Goal: Information Seeking & Learning: Learn about a topic

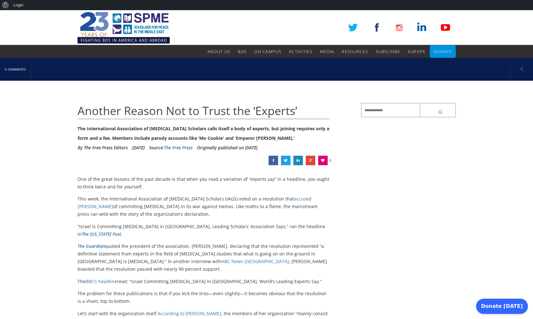
scroll to position [64, 0]
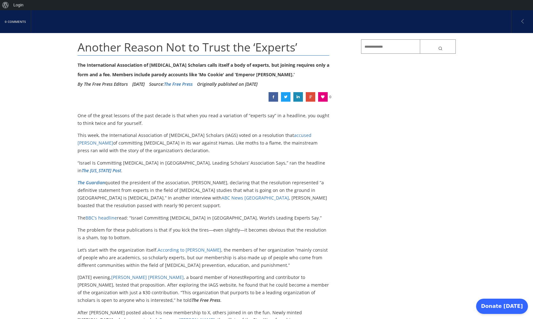
click at [121, 168] on link "The [US_STATE] Post" at bounding box center [101, 171] width 39 height 6
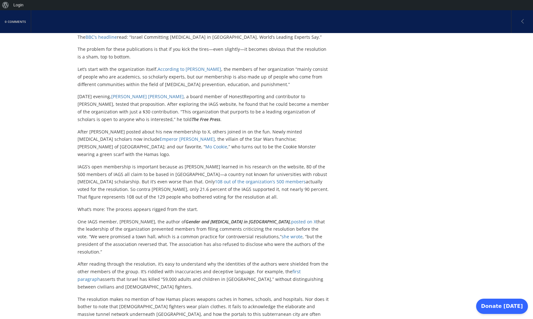
scroll to position [254, 0]
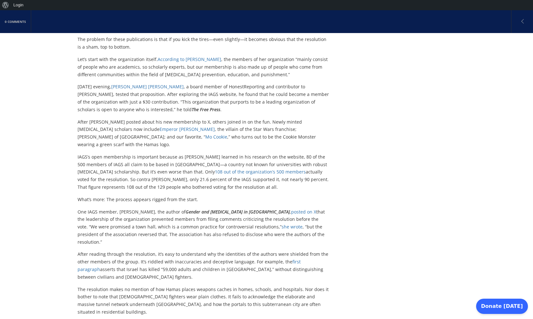
click at [160, 126] on link "Emperor [PERSON_NAME]" at bounding box center [187, 129] width 55 height 6
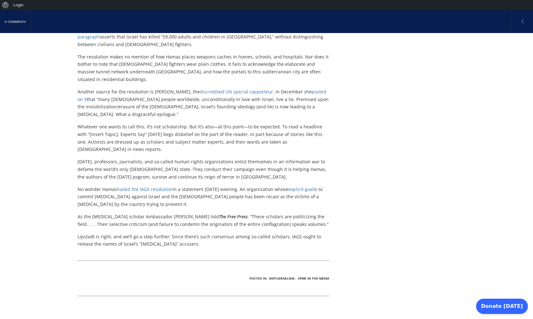
scroll to position [477, 0]
